Goal: Transaction & Acquisition: Obtain resource

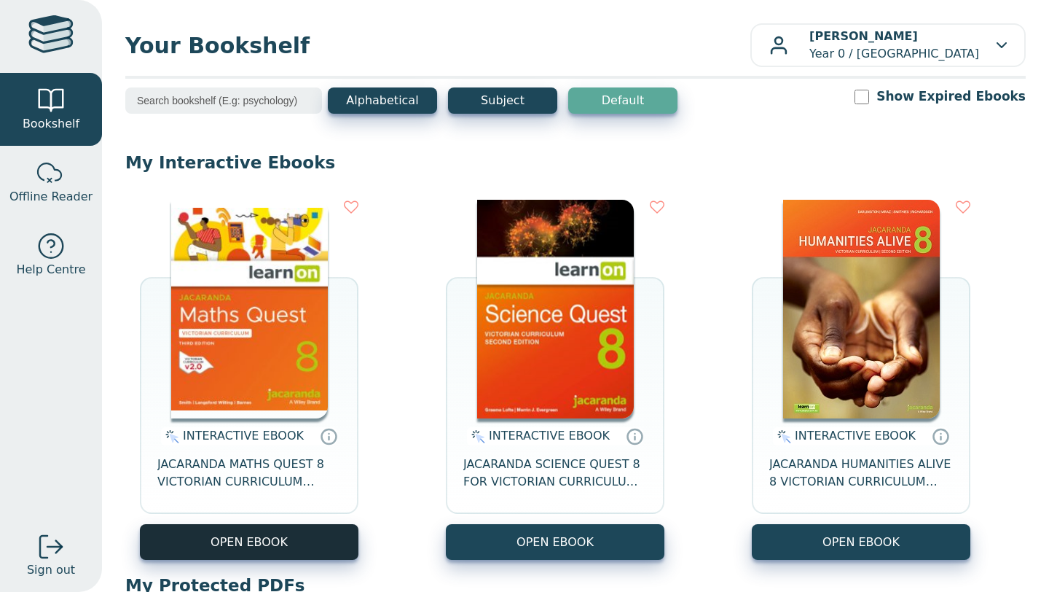
click at [265, 555] on button "OPEN EBOOK" at bounding box center [249, 542] width 219 height 36
